Goal: Information Seeking & Learning: Find specific fact

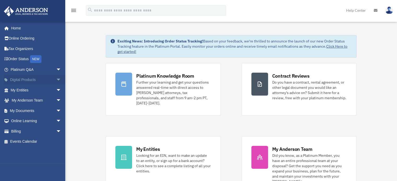
click at [46, 81] on link "Digital Products arrow_drop_down" at bounding box center [37, 80] width 66 height 10
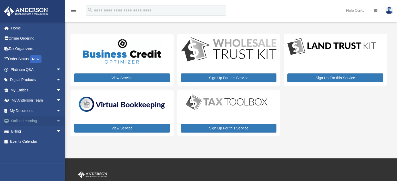
click at [23, 123] on link "Online Learning arrow_drop_down" at bounding box center [37, 121] width 66 height 10
click at [56, 122] on span "arrow_drop_down" at bounding box center [61, 121] width 10 height 11
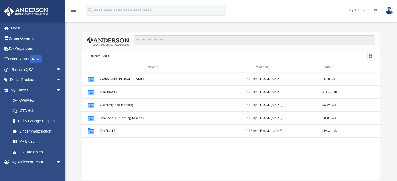
scroll to position [115, 294]
click at [23, 50] on link "Tax Organizers" at bounding box center [37, 49] width 66 height 10
click at [23, 58] on link "Order Status NEW" at bounding box center [37, 59] width 66 height 11
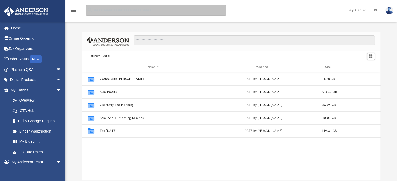
click at [109, 9] on input "search" at bounding box center [156, 10] width 140 height 10
type input "********"
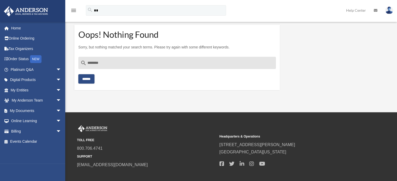
type input "**"
click at [92, 63] on input "********" at bounding box center [177, 63] width 198 height 13
type input "********"
click at [94, 79] on input "******" at bounding box center [86, 78] width 16 height 9
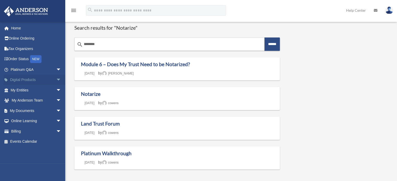
click at [56, 80] on span "arrow_drop_down" at bounding box center [61, 80] width 10 height 11
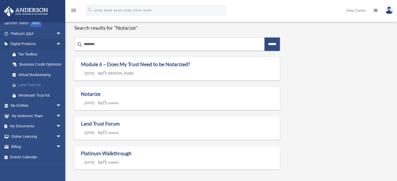
scroll to position [42, 0]
click at [56, 106] on span "arrow_drop_down" at bounding box center [61, 106] width 10 height 11
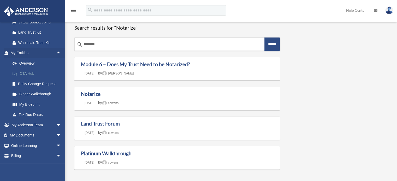
scroll to position [104, 0]
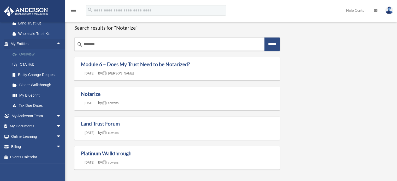
click at [23, 52] on link "Overview" at bounding box center [38, 54] width 62 height 10
click at [24, 54] on link "Overview" at bounding box center [38, 54] width 62 height 10
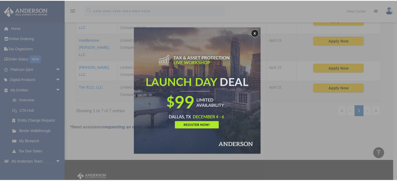
scroll to position [209, 0]
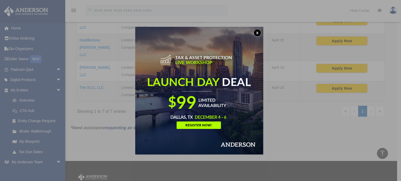
click at [259, 34] on button "x" at bounding box center [257, 33] width 8 height 8
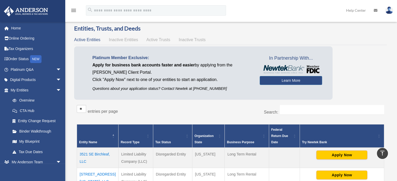
scroll to position [0, 0]
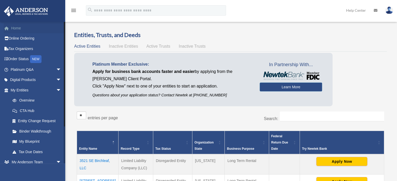
click at [13, 30] on link "Home" at bounding box center [37, 28] width 66 height 10
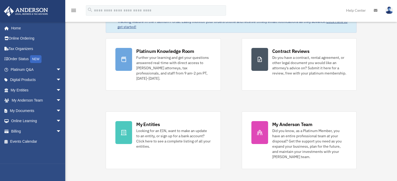
scroll to position [26, 0]
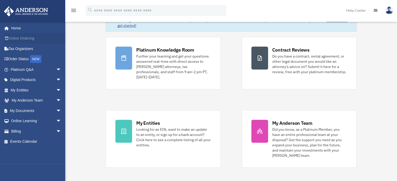
click at [16, 39] on link "Online Ordering" at bounding box center [37, 38] width 66 height 10
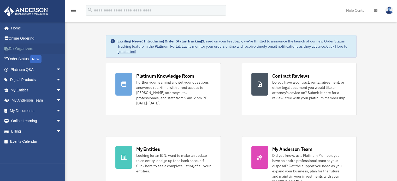
click at [24, 48] on link "Tax Organizers" at bounding box center [37, 49] width 66 height 10
click at [16, 60] on link "Order Status NEW" at bounding box center [37, 59] width 66 height 11
click at [56, 70] on span "arrow_drop_down" at bounding box center [61, 69] width 10 height 11
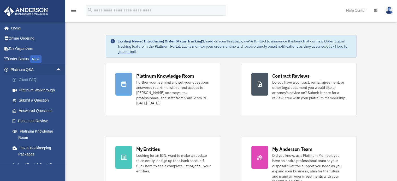
scroll to position [26, 0]
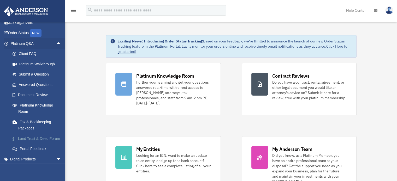
click at [21, 141] on link "Land Trust & Deed Forum" at bounding box center [38, 139] width 62 height 10
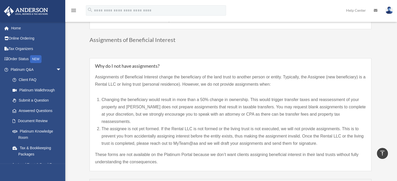
scroll to position [444, 0]
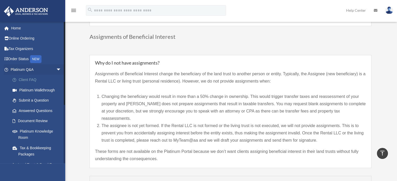
click at [22, 80] on link "Client FAQ" at bounding box center [38, 80] width 62 height 10
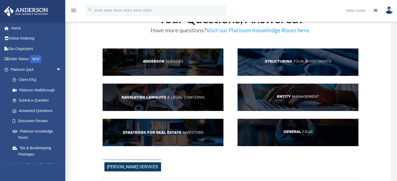
scroll to position [26, 0]
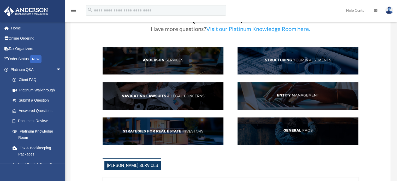
click at [305, 95] on img at bounding box center [297, 95] width 121 height 27
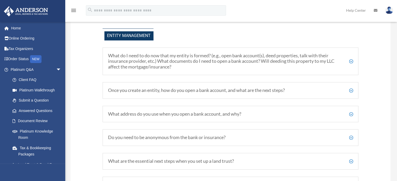
scroll to position [579, 0]
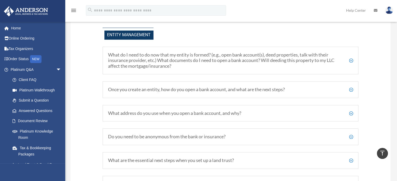
click at [130, 64] on h5 "What do I need to do now that my entity is formed? (e.g., open bank account(s),…" at bounding box center [230, 60] width 245 height 17
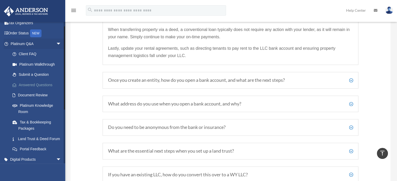
scroll to position [26, 0]
click at [29, 96] on link "Document Review" at bounding box center [38, 95] width 62 height 10
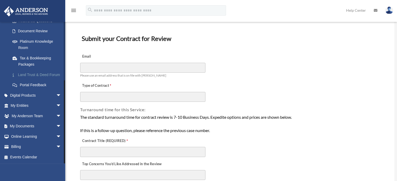
scroll to position [26, 0]
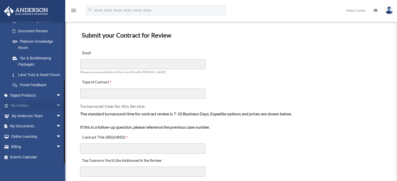
click at [56, 106] on span "arrow_drop_down" at bounding box center [61, 106] width 10 height 11
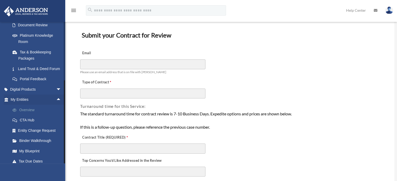
click at [27, 114] on link "Overview" at bounding box center [38, 110] width 62 height 10
click at [28, 115] on link "Overview" at bounding box center [38, 110] width 62 height 10
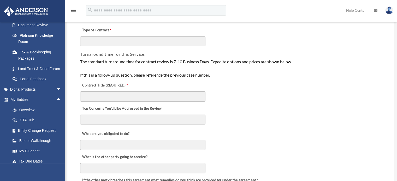
scroll to position [209, 0]
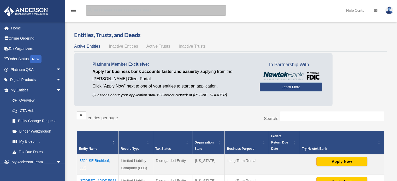
click at [117, 9] on input "search" at bounding box center [156, 10] width 140 height 10
type input "********"
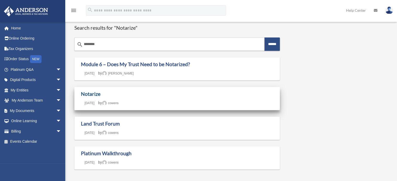
click at [82, 95] on link "Notarize" at bounding box center [91, 94] width 20 height 6
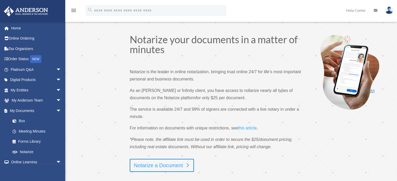
click at [147, 166] on link "Notarize a Document" at bounding box center [162, 165] width 64 height 13
